Goal: Complete application form

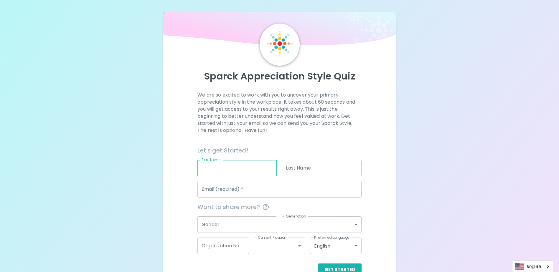
click at [214, 168] on input "First Name" at bounding box center [238, 168] width 80 height 17
type input "[PERSON_NAME]"
click at [301, 168] on input "[PERSON_NAME]" at bounding box center [322, 168] width 80 height 17
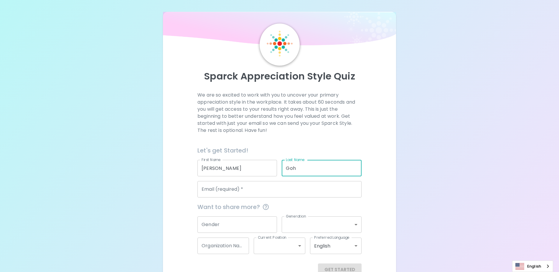
type input "Goh"
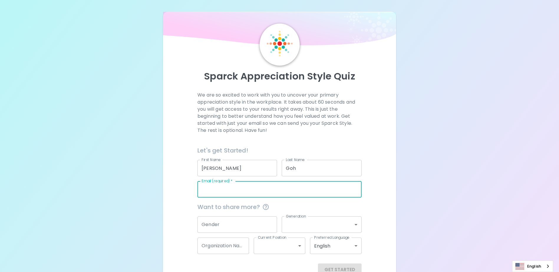
click at [225, 189] on input "Email (required)   *" at bounding box center [280, 189] width 164 height 17
type input "[PERSON_NAME][EMAIL_ADDRESS][DOMAIN_NAME]"
type input "Seagate"
click at [417, 202] on div "Sparck Appreciation Style Quiz We are so excited to work with you to uncover yo…" at bounding box center [279, 144] width 559 height 288
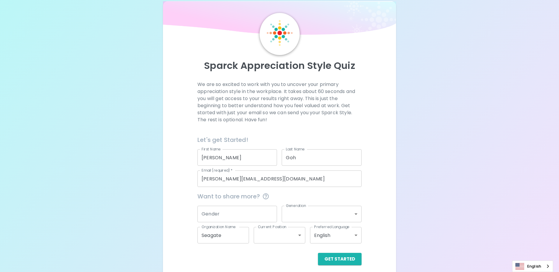
scroll to position [16, 0]
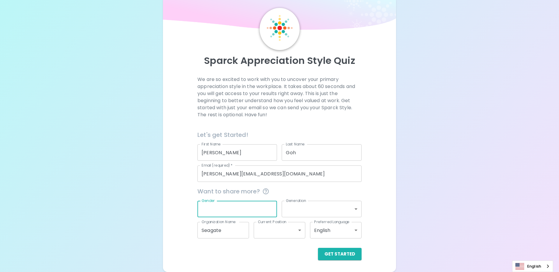
click at [221, 211] on input "Gender" at bounding box center [238, 209] width 80 height 17
type input "[DEMOGRAPHIC_DATA]"
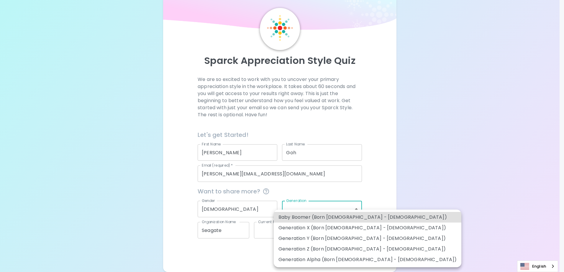
click at [305, 212] on body "Sparck Appreciation Style Quiz We are so excited to work with you to uncover yo…" at bounding box center [282, 128] width 564 height 288
click at [309, 227] on li "Generation X (Born [DEMOGRAPHIC_DATA] - [DEMOGRAPHIC_DATA])" at bounding box center [367, 228] width 187 height 11
type input "generation_x"
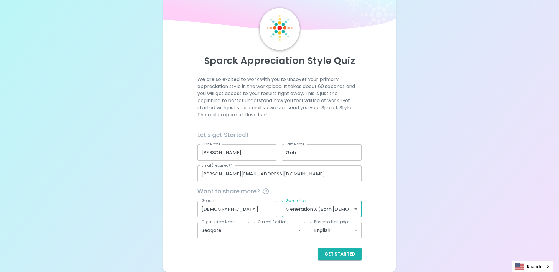
click at [455, 203] on div "Sparck Appreciation Style Quiz We are so excited to work with you to uncover yo…" at bounding box center [279, 128] width 559 height 288
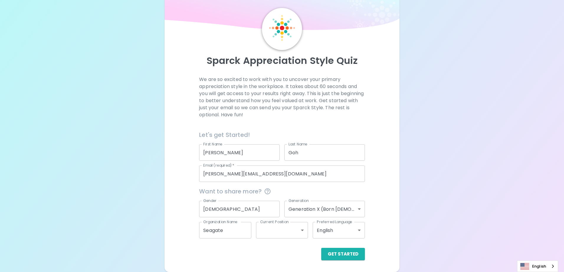
click at [295, 231] on body "Sparck Appreciation Style Quiz We are so excited to work with you to uncover yo…" at bounding box center [282, 128] width 564 height 288
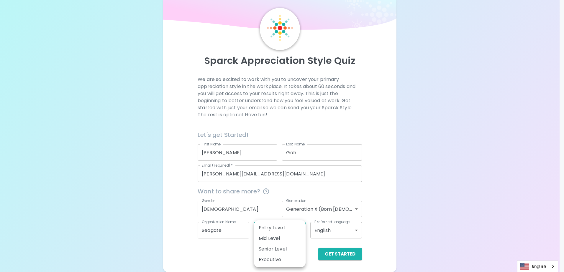
click at [281, 249] on li "Senior Level" at bounding box center [280, 249] width 52 height 11
type input "senior_level"
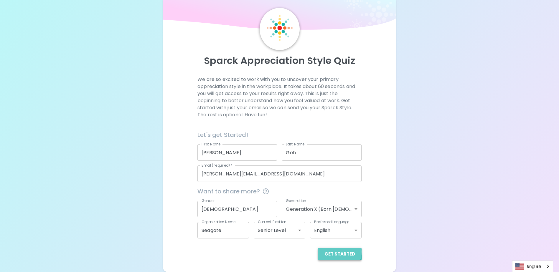
click at [335, 252] on button "Get Started" at bounding box center [340, 254] width 44 height 12
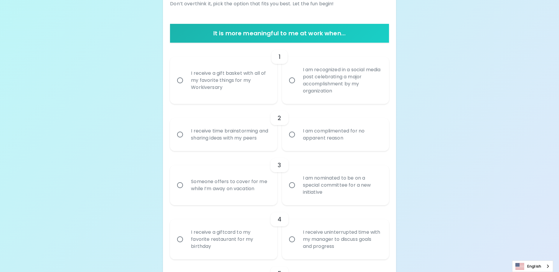
scroll to position [104, 0]
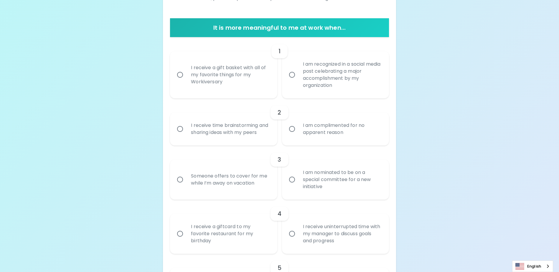
click at [227, 131] on div "I receive time brainstorming and sharing ideas with my peers" at bounding box center [230, 129] width 88 height 28
click at [186, 131] on input "I receive time brainstorming and sharing ideas with my peers" at bounding box center [180, 129] width 12 height 12
radio input "true"
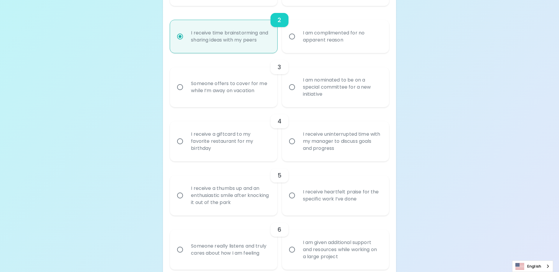
scroll to position [210, 0]
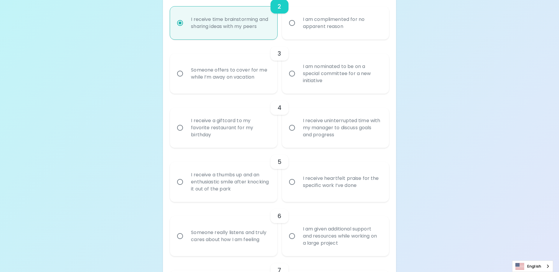
click at [322, 142] on div "I receive uninterrupted time with my manager to discuss goals and progress" at bounding box center [342, 127] width 88 height 35
click at [298, 134] on input "I receive uninterrupted time with my manager to discuss goals and progress" at bounding box center [292, 128] width 12 height 12
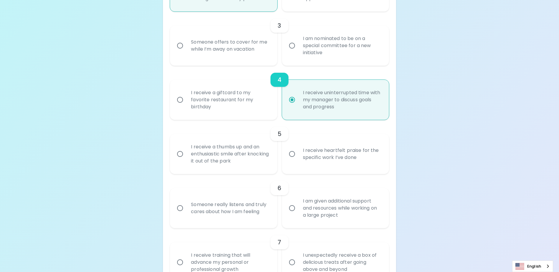
scroll to position [257, 0]
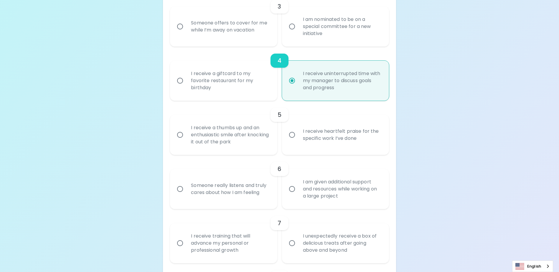
radio input "true"
click at [325, 146] on div "I receive heartfelt praise for the specific work I’ve done" at bounding box center [342, 135] width 88 height 28
click at [298, 141] on input "I receive heartfelt praise for the specific work I’ve done" at bounding box center [292, 135] width 12 height 12
radio input "false"
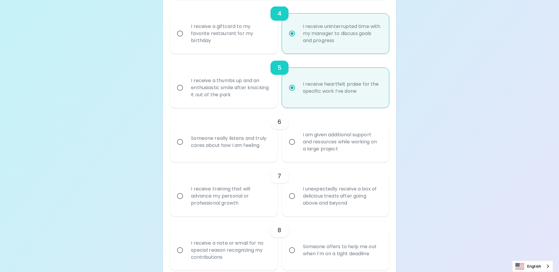
scroll to position [334, 0]
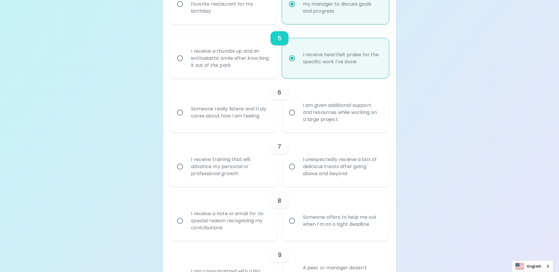
radio input "true"
click at [223, 174] on div "I receive training that will advance my personal or professional growth" at bounding box center [230, 166] width 88 height 35
click at [186, 173] on input "I receive training that will advance my personal or professional growth" at bounding box center [180, 167] width 12 height 12
radio input "false"
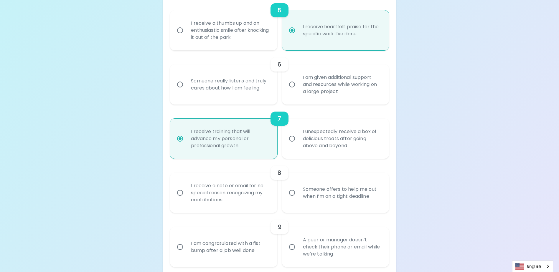
scroll to position [381, 0]
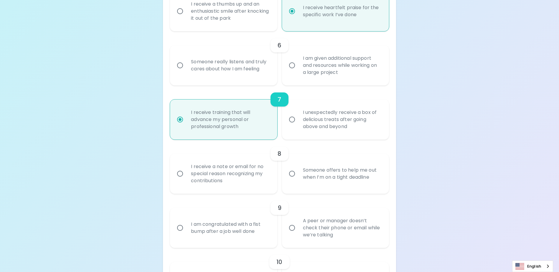
radio input "true"
click at [303, 183] on div "Someone offers to help me out when I’m on a tight deadline" at bounding box center [342, 174] width 88 height 28
click at [298, 180] on input "Someone offers to help me out when I’m on a tight deadline" at bounding box center [292, 174] width 12 height 12
radio input "false"
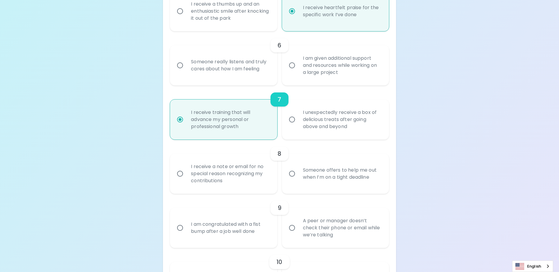
radio input "false"
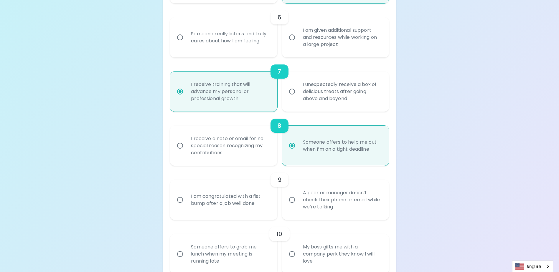
scroll to position [428, 0]
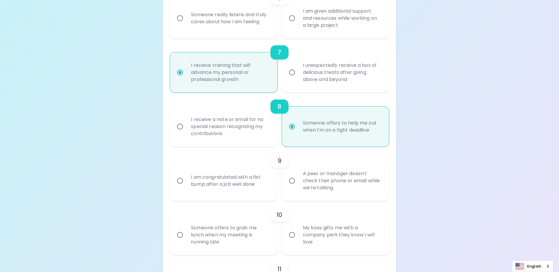
radio input "true"
click at [223, 190] on div "I am congratulated with a fist bump after a job well done" at bounding box center [230, 181] width 88 height 28
click at [186, 187] on input "I am congratulated with a fist bump after a job well done" at bounding box center [180, 181] width 12 height 12
radio input "false"
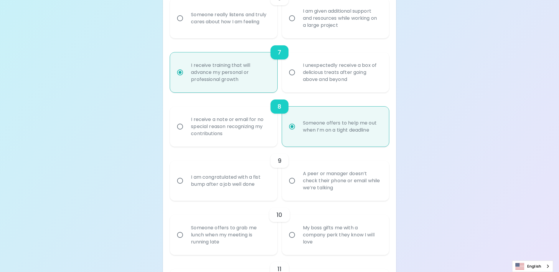
radio input "false"
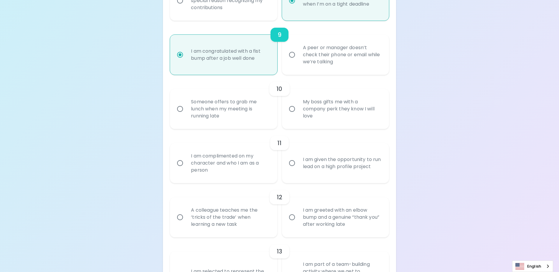
scroll to position [564, 0]
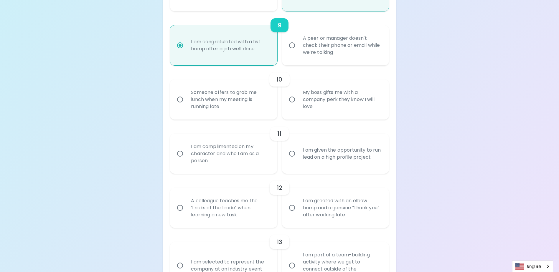
radio input "true"
click at [311, 116] on div "My boss gifts me with a company perk they know I will love" at bounding box center [342, 99] width 88 height 35
click at [298, 106] on input "My boss gifts me with a company perk they know I will love" at bounding box center [292, 99] width 12 height 12
radio input "false"
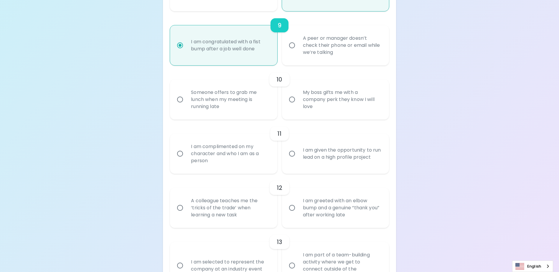
radio input "false"
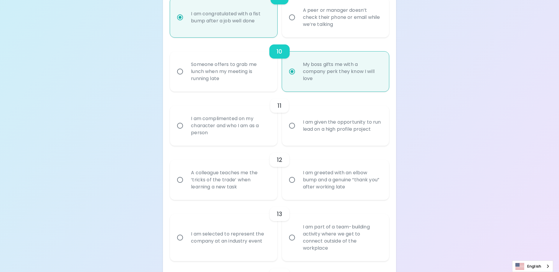
scroll to position [611, 0]
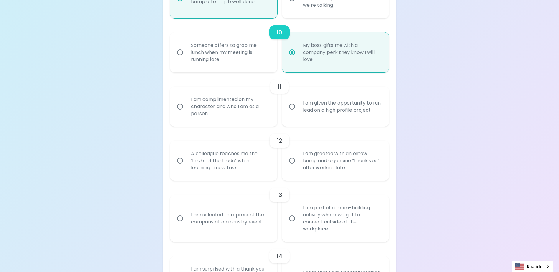
radio input "true"
click at [227, 114] on div "I am complimented on my character and who I am as a person" at bounding box center [230, 106] width 88 height 35
click at [186, 113] on input "I am complimented on my character and who I am as a person" at bounding box center [180, 107] width 12 height 12
radio input "false"
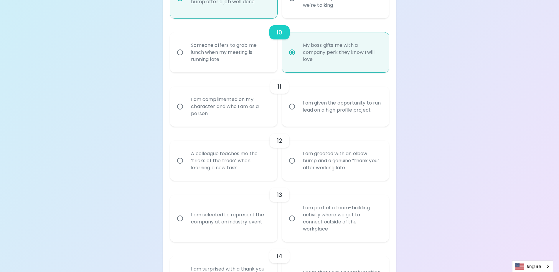
radio input "false"
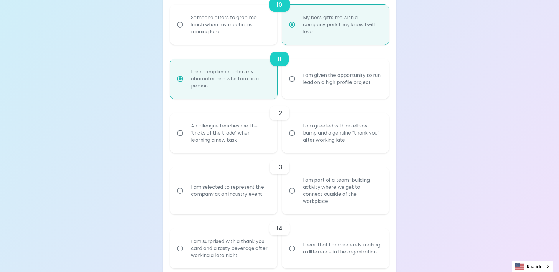
scroll to position [658, 0]
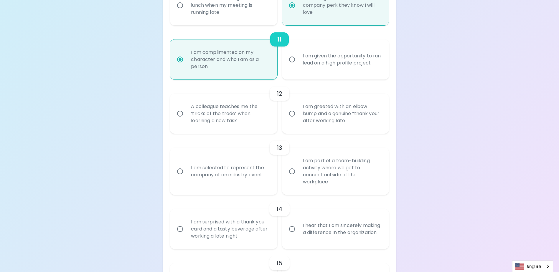
radio input "true"
click at [328, 124] on div "I am greeted with an elbow bump and a genuine “thank you” after working late" at bounding box center [342, 113] width 88 height 35
click at [298, 120] on input "I am greeted with an elbow bump and a genuine “thank you” after working late" at bounding box center [292, 114] width 12 height 12
radio input "false"
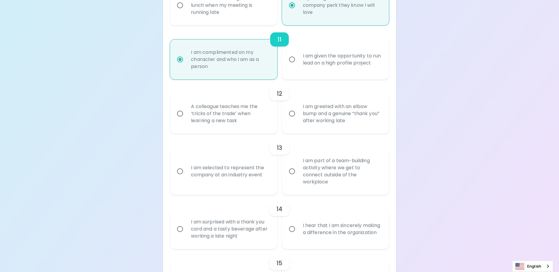
radio input "false"
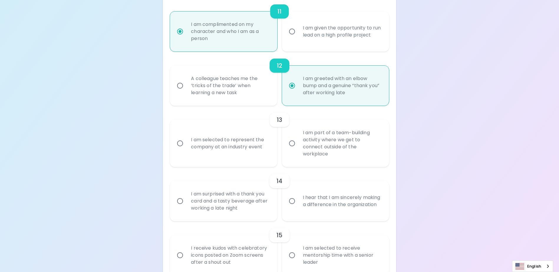
scroll to position [705, 0]
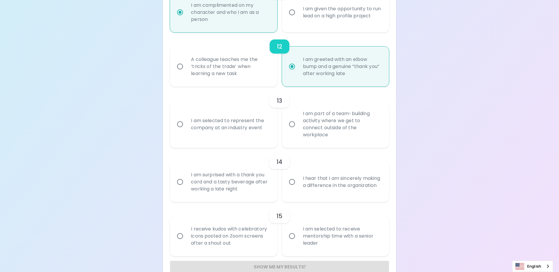
radio input "true"
click at [340, 133] on div "I am part of a team-building activity where we get to connect outside of the wo…" at bounding box center [342, 124] width 88 height 42
click at [298, 131] on input "I am part of a team-building activity where we get to connect outside of the wo…" at bounding box center [292, 124] width 12 height 12
radio input "false"
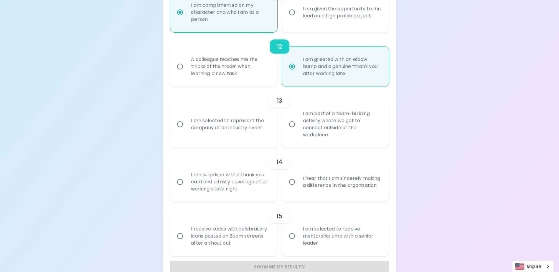
radio input "false"
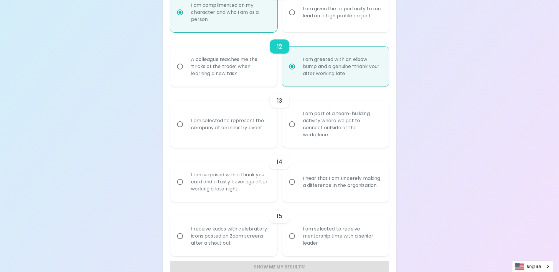
radio input "false"
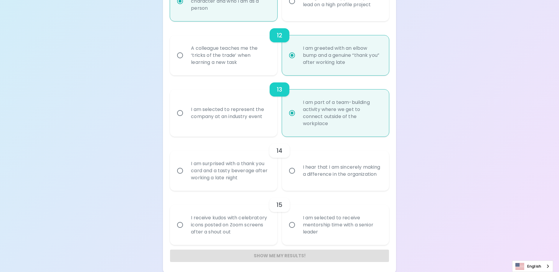
scroll to position [718, 0]
radio input "true"
click at [249, 169] on div "I am surprised with a thank you card and a tasty beverage after working a late …" at bounding box center [230, 169] width 88 height 35
click at [186, 169] on input "I am surprised with a thank you card and a tasty beverage after working a late …" at bounding box center [180, 169] width 12 height 12
radio input "false"
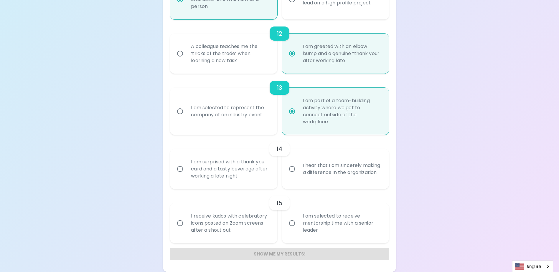
radio input "false"
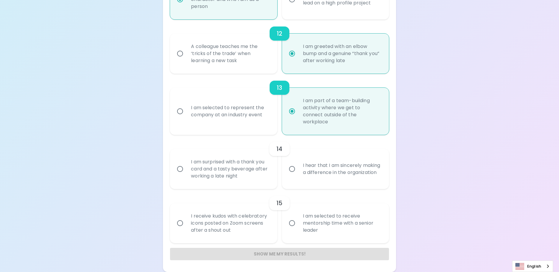
radio input "false"
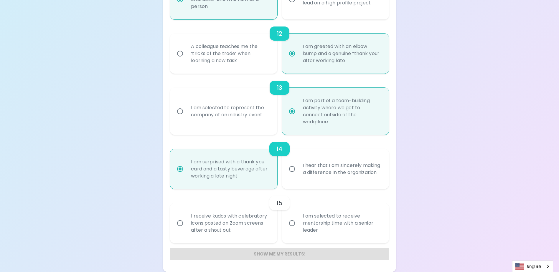
radio input "true"
click at [232, 223] on div "I receive kudos with celebratory icons posted on Zoom screens after a shout out" at bounding box center [230, 223] width 88 height 35
click at [186, 223] on input "I receive kudos with celebratory icons posted on Zoom screens after a shout out" at bounding box center [180, 223] width 12 height 12
radio input "false"
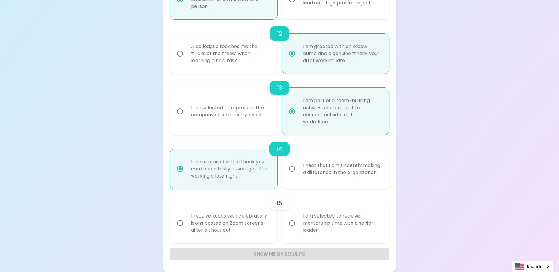
radio input "false"
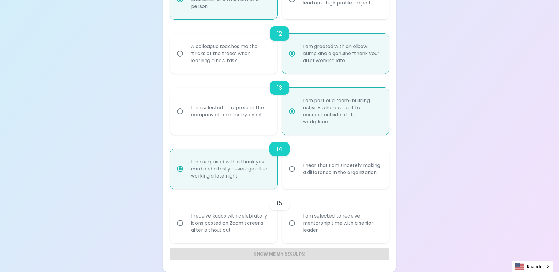
radio input "false"
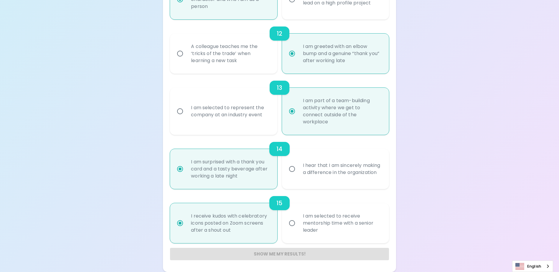
radio input "true"
click at [286, 253] on div "Show me my results!" at bounding box center [279, 254] width 219 height 12
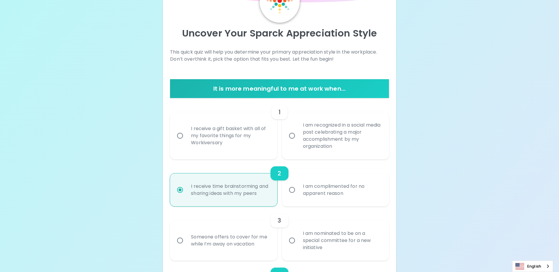
scroll to position [11, 0]
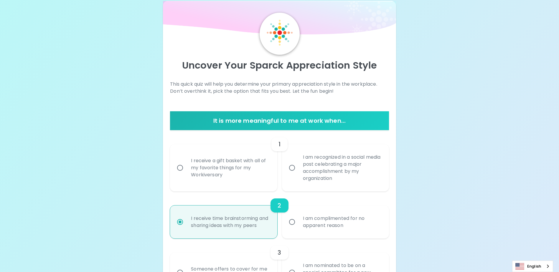
click at [239, 167] on div "I receive a gift basket with all of my favorite things for my Workiversary" at bounding box center [230, 167] width 88 height 35
click at [186, 167] on input "I receive a gift basket with all of my favorite things for my Workiversary" at bounding box center [180, 168] width 12 height 12
radio input "false"
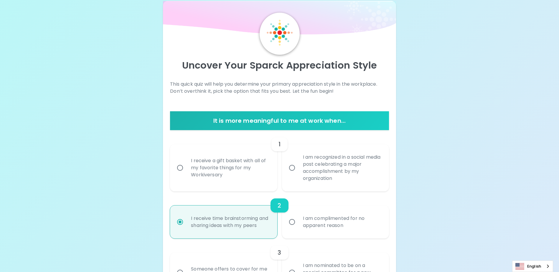
radio input "false"
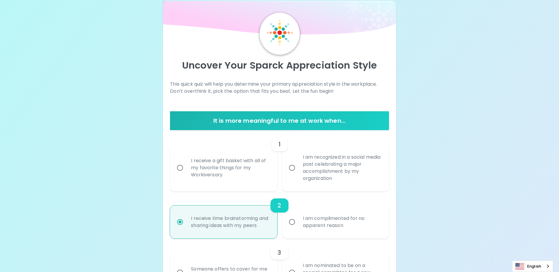
radio input "false"
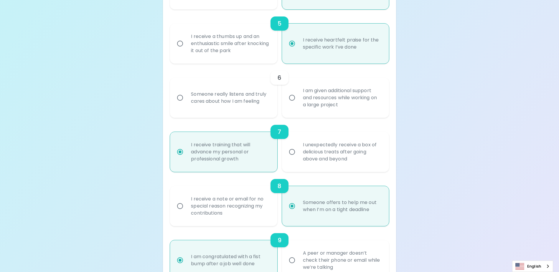
scroll to position [276, 0]
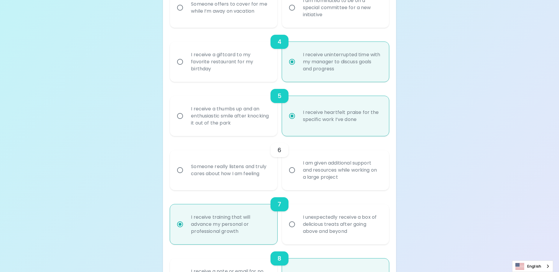
radio input "true"
click at [236, 177] on div "Someone really listens and truly cares about how I am feeling" at bounding box center [230, 170] width 88 height 28
click at [186, 177] on input "Someone really listens and truly cares about how I am feeling" at bounding box center [180, 170] width 12 height 12
radio input "false"
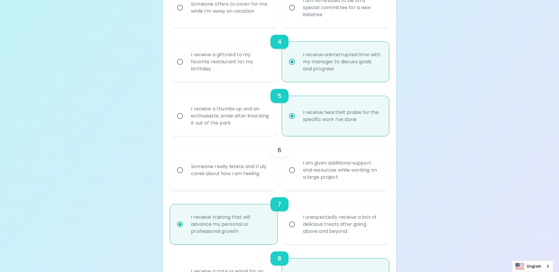
radio input "false"
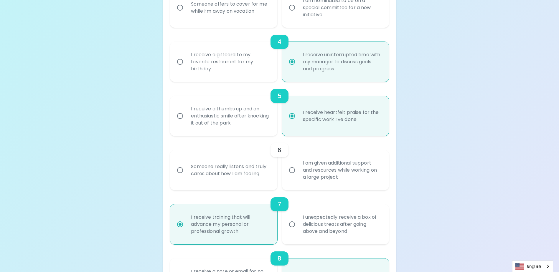
radio input "false"
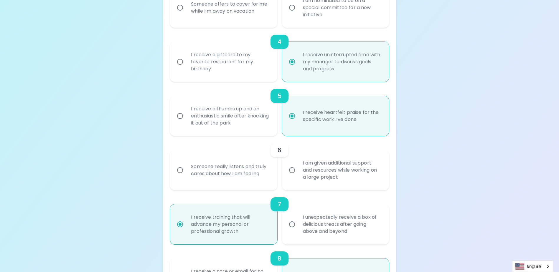
radio input "true"
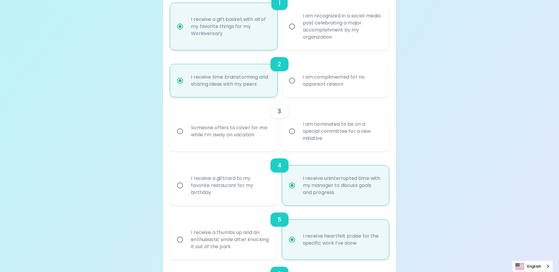
scroll to position [129, 0]
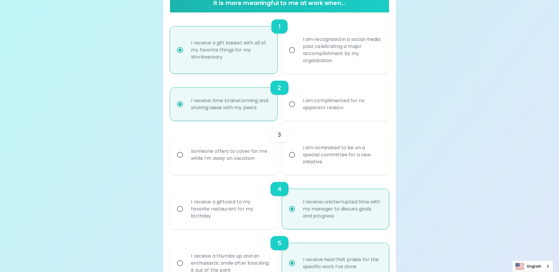
radio input "true"
click at [243, 163] on div "Someone offers to cover for me while I’m away on vacation" at bounding box center [230, 155] width 88 height 28
click at [186, 161] on input "Someone offers to cover for me while I’m away on vacation" at bounding box center [180, 155] width 12 height 12
radio input "false"
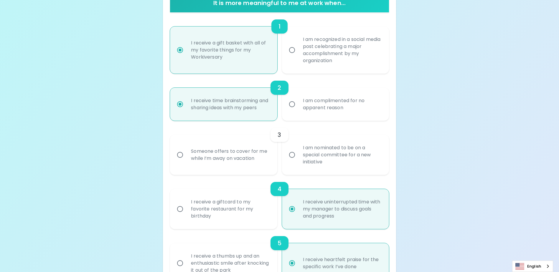
radio input "false"
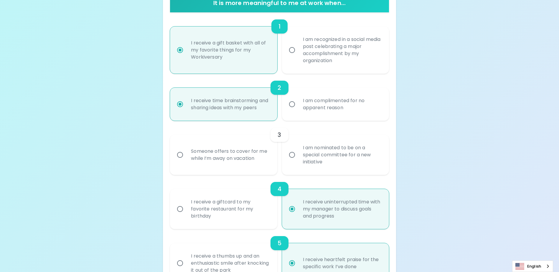
radio input "false"
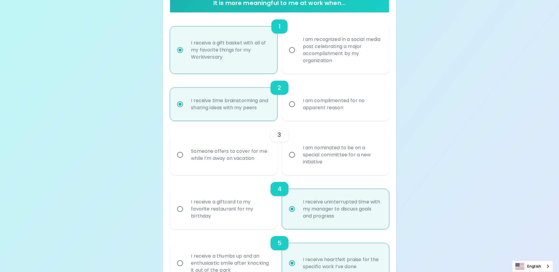
radio input "false"
radio input "true"
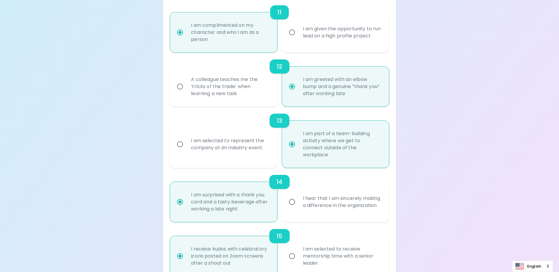
scroll to position [718, 0]
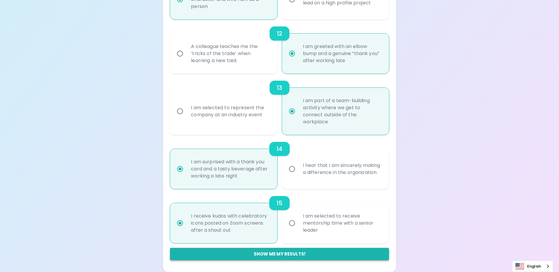
radio input "true"
click at [309, 255] on button "Show me my results!" at bounding box center [279, 254] width 219 height 12
radio input "false"
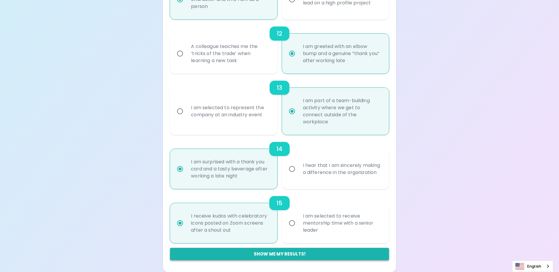
radio input "false"
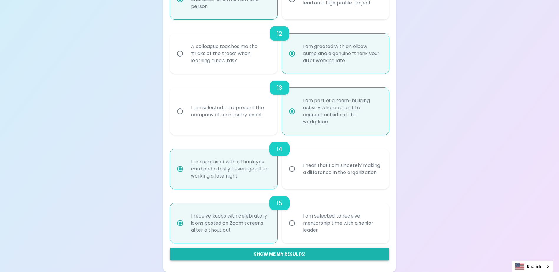
radio input "false"
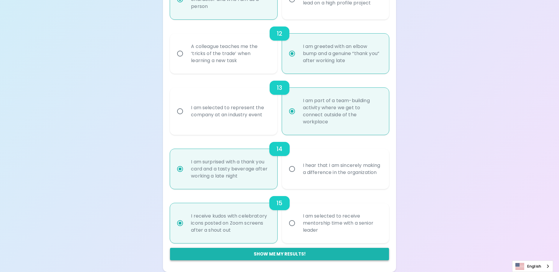
radio input "true"
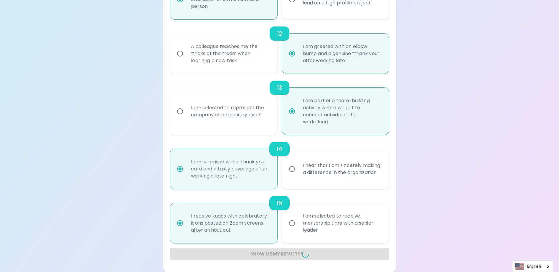
radio input "false"
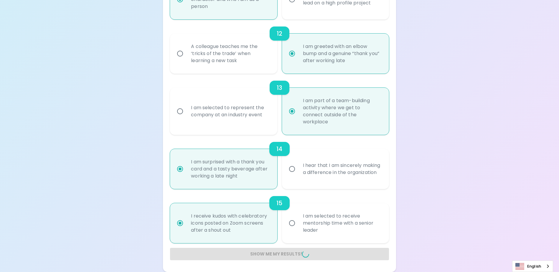
radio input "false"
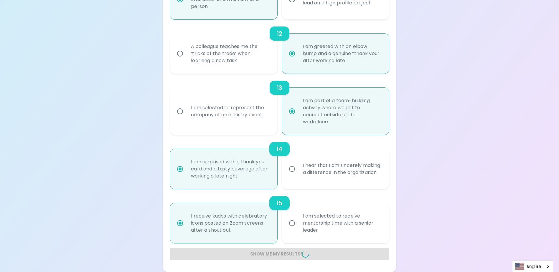
radio input "false"
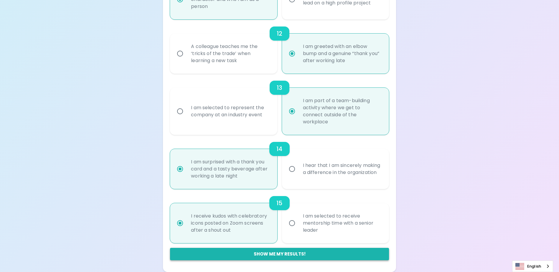
scroll to position [99, 0]
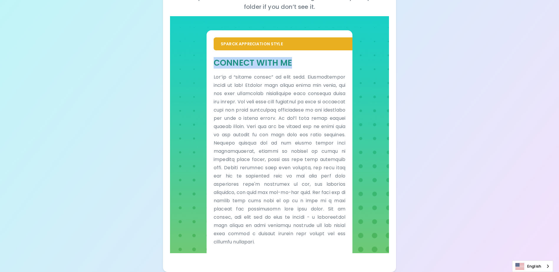
drag, startPoint x: 293, startPoint y: 62, endPoint x: 214, endPoint y: 60, distance: 79.0
click at [214, 60] on h5 "Connect With Me" at bounding box center [280, 62] width 132 height 11
copy h5 "Connect With Me"
click at [461, 157] on div "Your Sparck Appreciation Style Results Check your email for the full results! D…" at bounding box center [279, 86] width 559 height 371
